Goal: Task Accomplishment & Management: Manage account settings

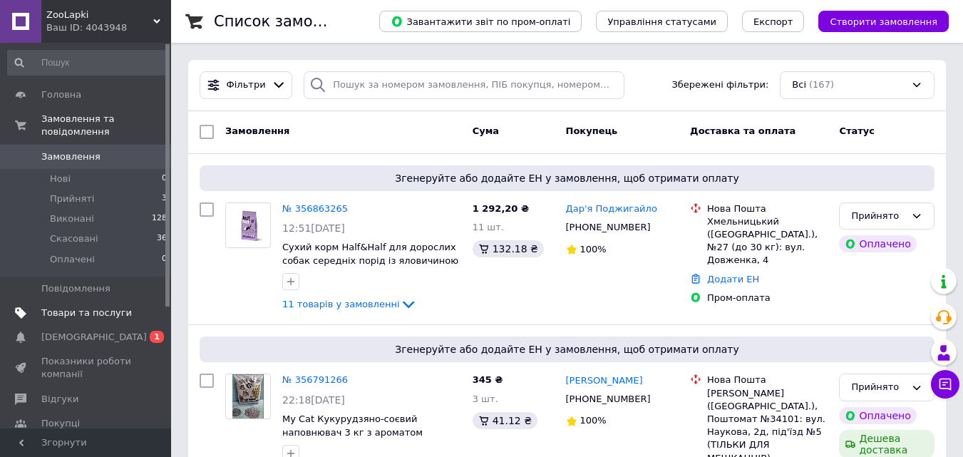
click at [91, 307] on span "Товари та послуги" at bounding box center [86, 313] width 91 height 13
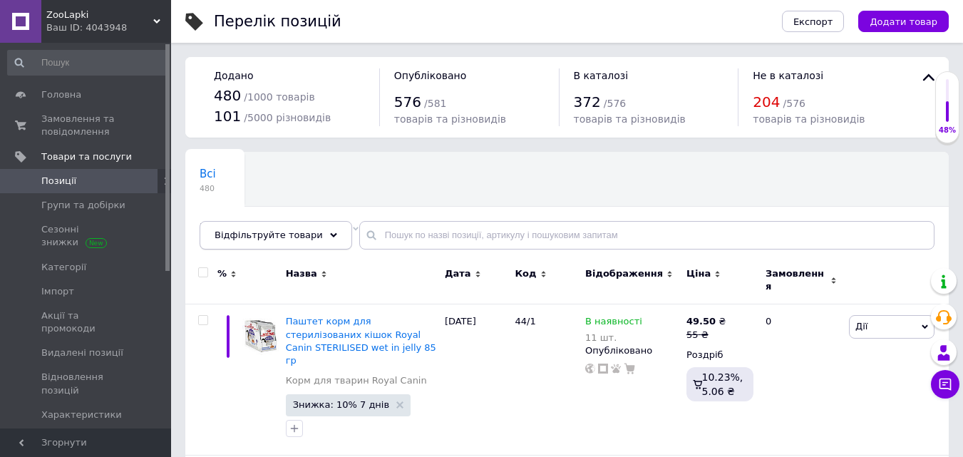
click at [325, 237] on div "Відфільтруйте товари" at bounding box center [276, 235] width 153 height 29
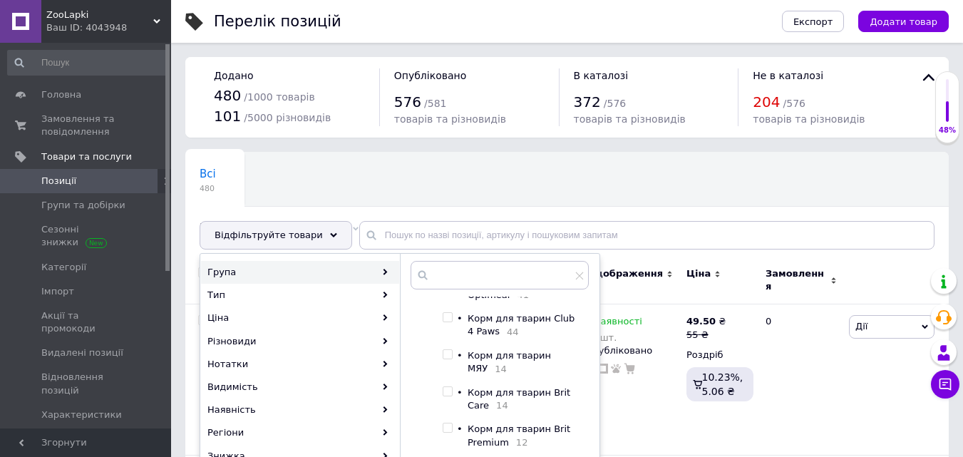
scroll to position [214, 0]
click at [448, 361] on input "checkbox" at bounding box center [447, 356] width 9 height 9
checkbox input "true"
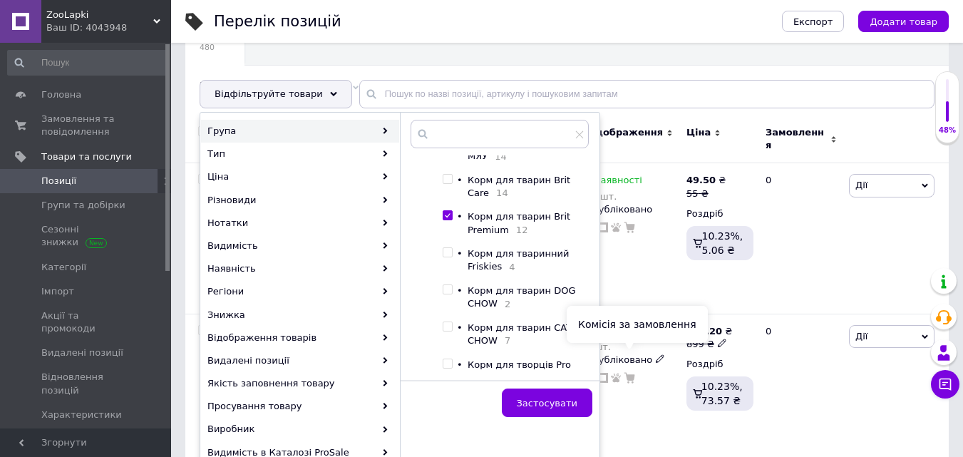
scroll to position [143, 0]
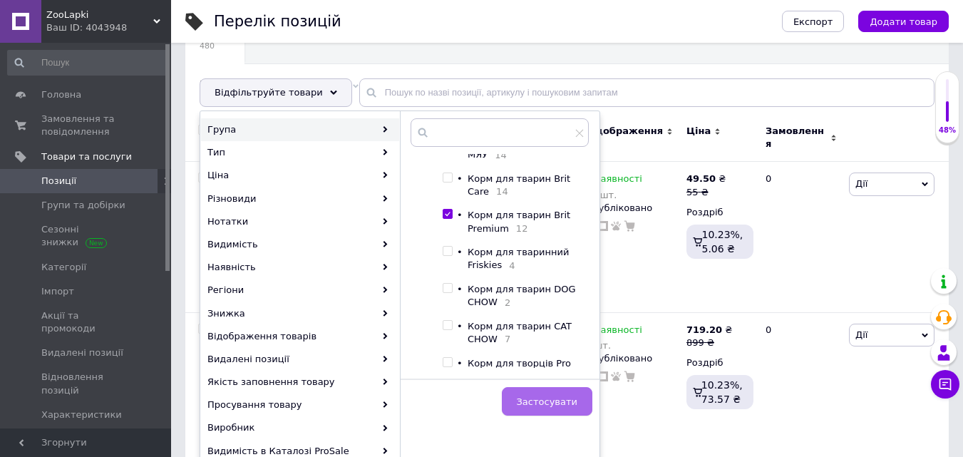
click at [577, 388] on button "Застосувати" at bounding box center [547, 401] width 91 height 29
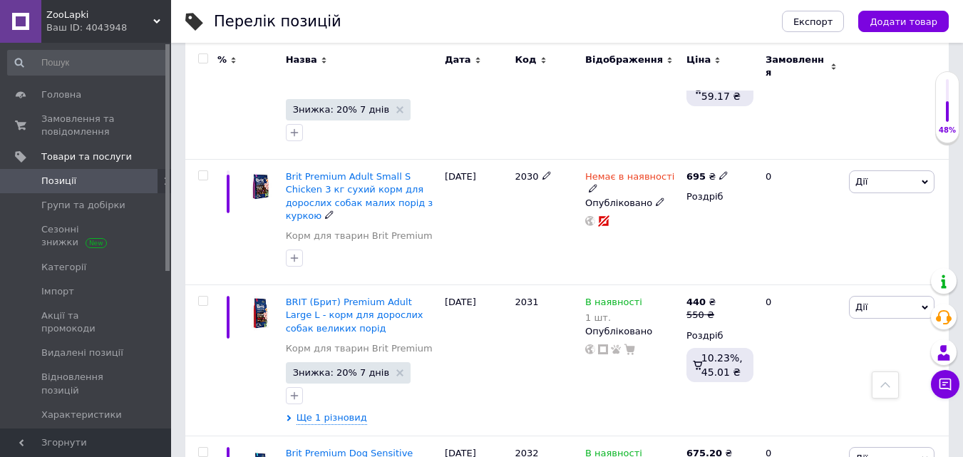
scroll to position [1568, 0]
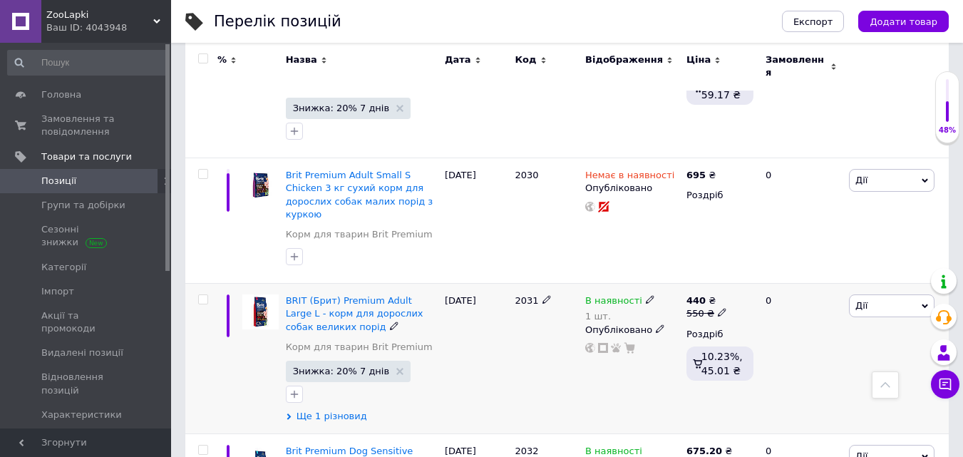
click at [341, 410] on span "Ще 1 різновид" at bounding box center [332, 416] width 71 height 13
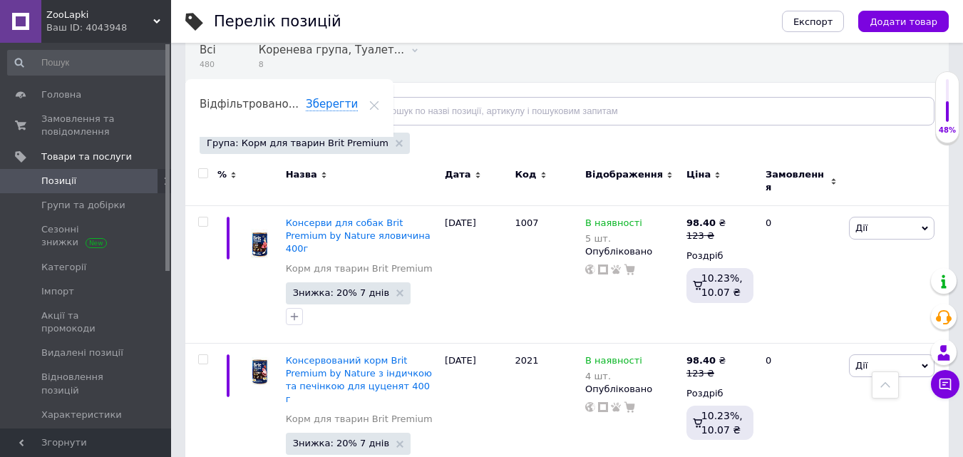
scroll to position [0, 0]
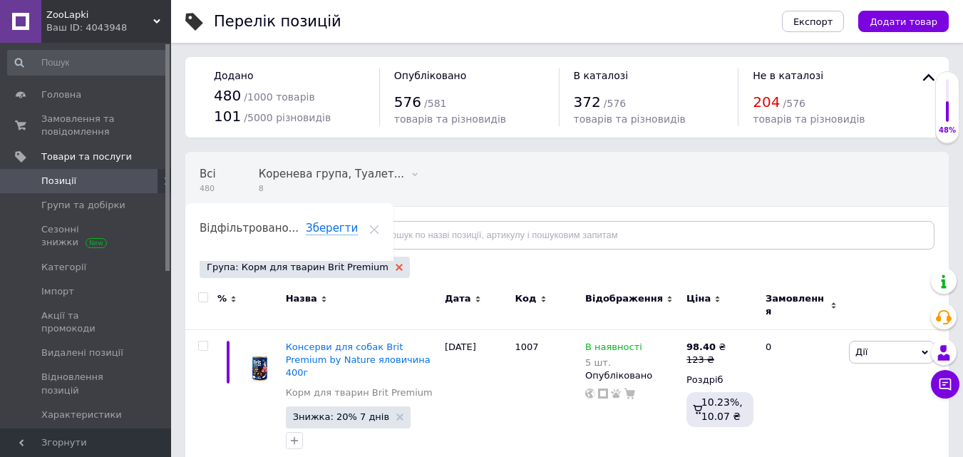
click at [396, 267] on use at bounding box center [399, 267] width 7 height 7
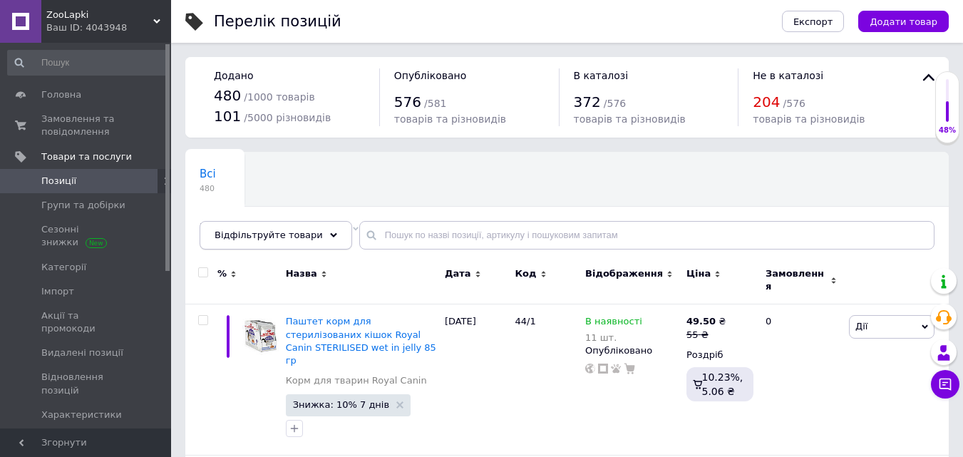
click at [330, 235] on icon at bounding box center [333, 235] width 7 height 7
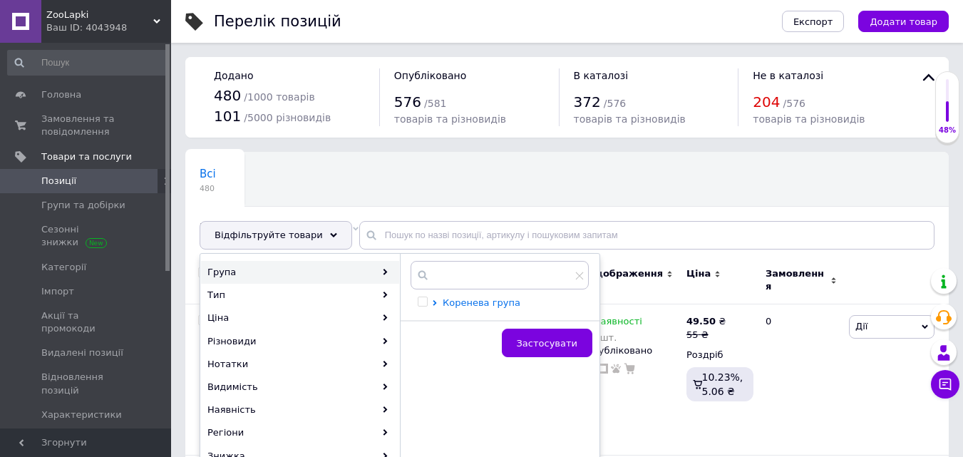
click at [457, 302] on span "Коренева група" at bounding box center [482, 302] width 78 height 11
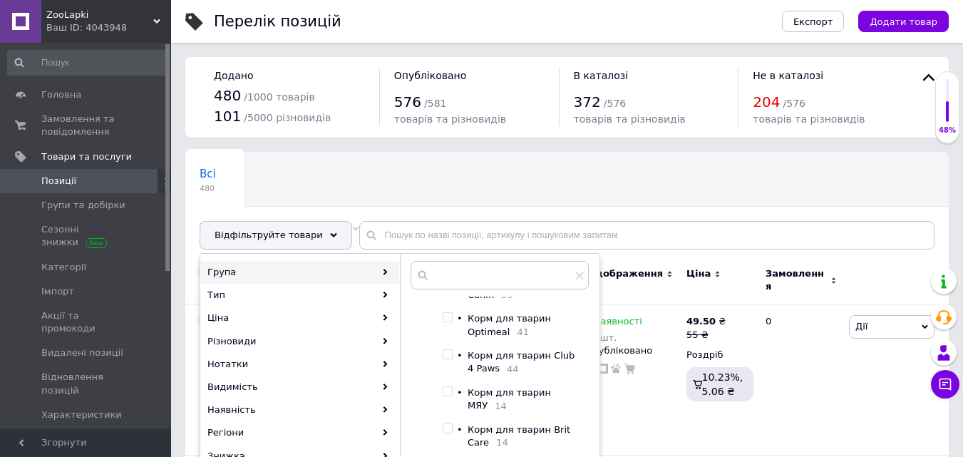
scroll to position [143, 0]
click at [449, 321] on input "checkbox" at bounding box center [447, 317] width 9 height 9
checkbox input "true"
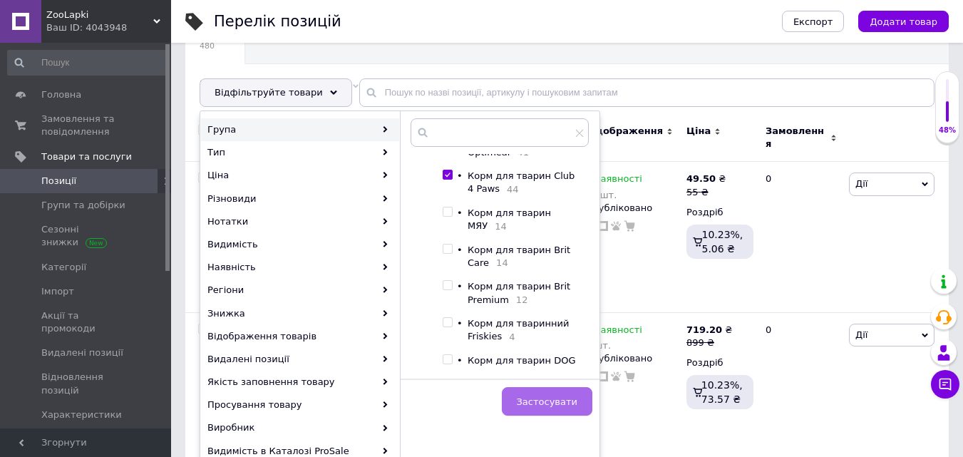
click at [536, 394] on button "Застосувати" at bounding box center [547, 401] width 91 height 29
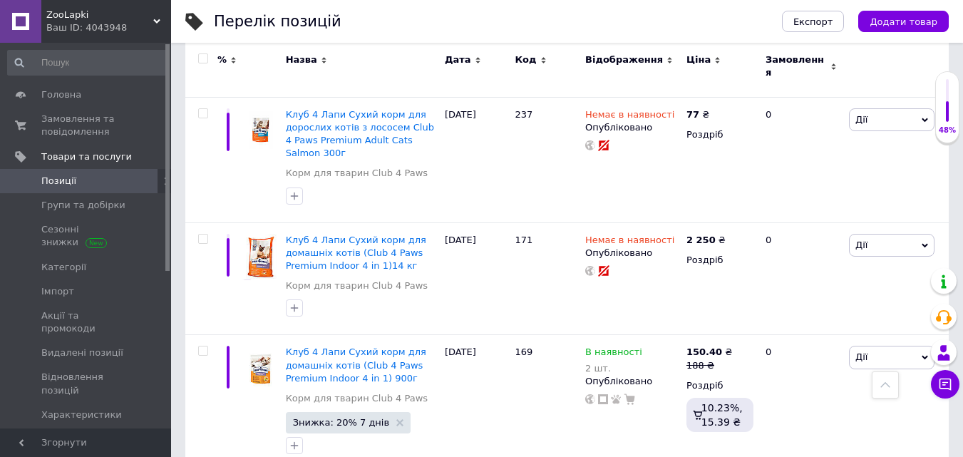
scroll to position [2575, 0]
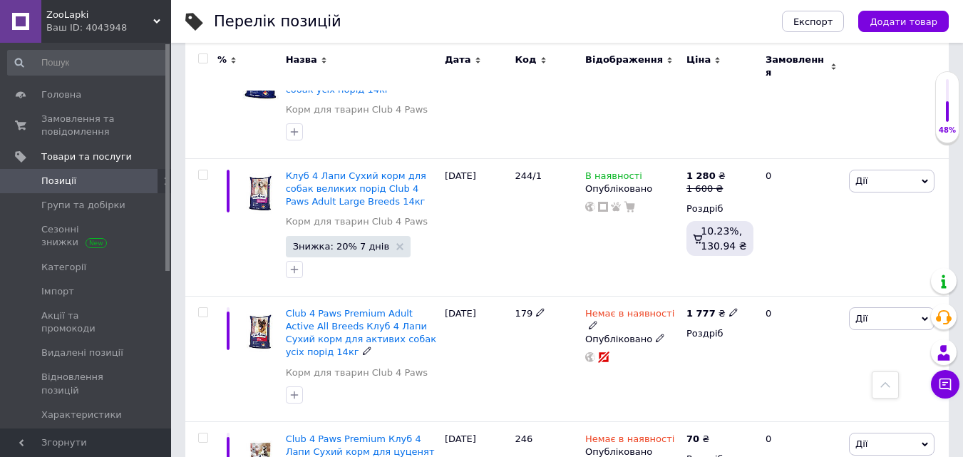
scroll to position [2257, 0]
